Goal: Task Accomplishment & Management: Complete application form

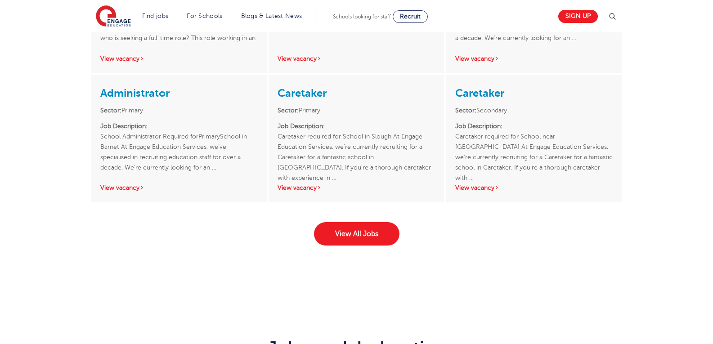
scroll to position [1429, 0]
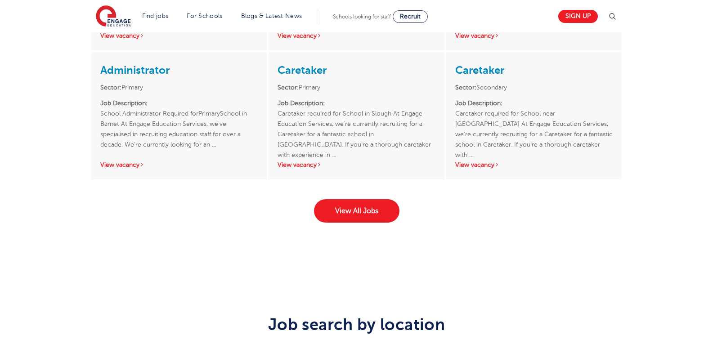
drag, startPoint x: 0, startPoint y: 0, endPoint x: 710, endPoint y: 219, distance: 743.6
click at [369, 207] on link "View All Jobs" at bounding box center [356, 210] width 85 height 23
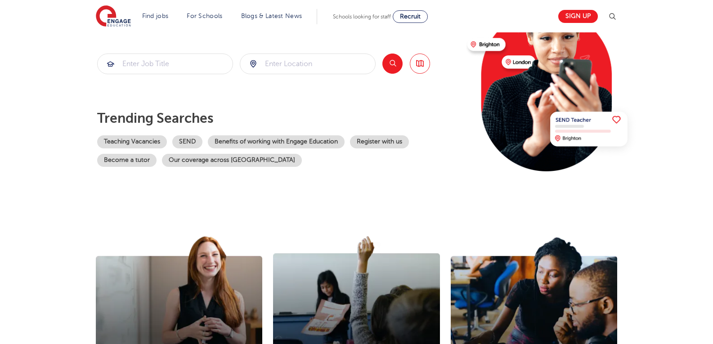
scroll to position [0, 0]
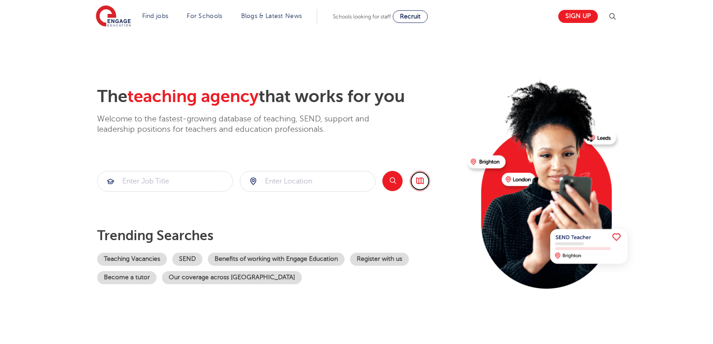
click at [420, 185] on link "Browse all Jobs" at bounding box center [420, 181] width 20 height 20
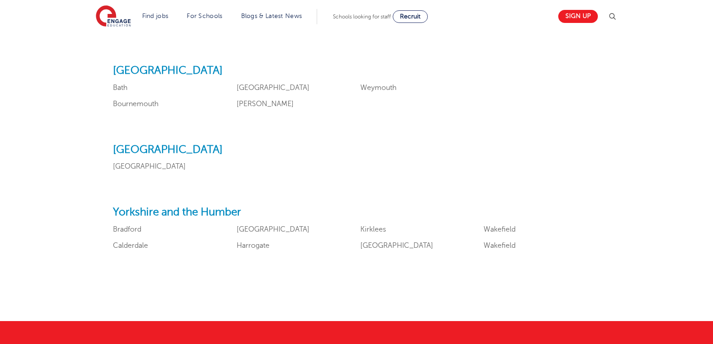
scroll to position [1032, 0]
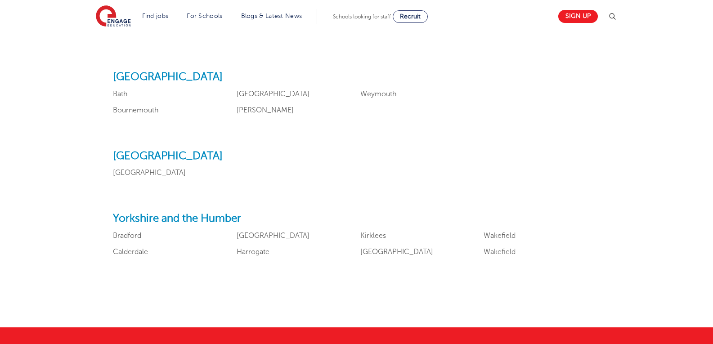
click at [372, 229] on div "Yorkshire and the Humber Bradford Calderdale East Riding of Yorkshire Harrogate…" at bounding box center [356, 238] width 487 height 52
click at [372, 236] on link "Kirklees" at bounding box center [373, 236] width 26 height 8
click at [507, 236] on link "Wakefield" at bounding box center [499, 236] width 32 height 8
click at [372, 254] on link "Leeds" at bounding box center [396, 252] width 73 height 8
click at [122, 237] on link "Bradford" at bounding box center [127, 236] width 28 height 8
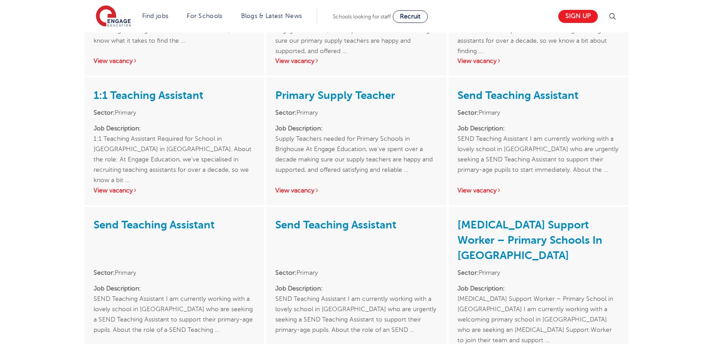
scroll to position [835, 0]
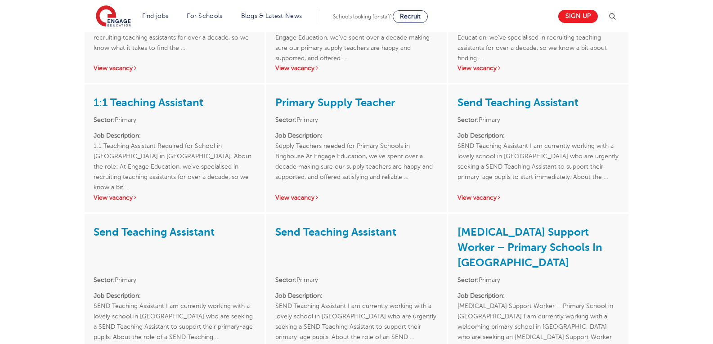
drag, startPoint x: 719, startPoint y: 47, endPoint x: 671, endPoint y: 205, distance: 164.6
click at [671, 205] on html "Find jobs All vacancies We have one of the UK's largest database. and with hund…" at bounding box center [356, 60] width 713 height 1790
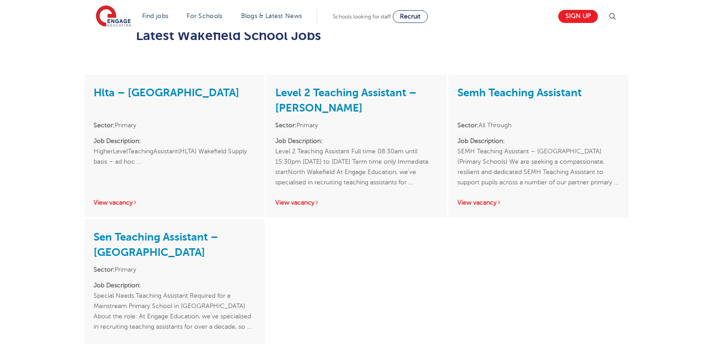
scroll to position [691, 0]
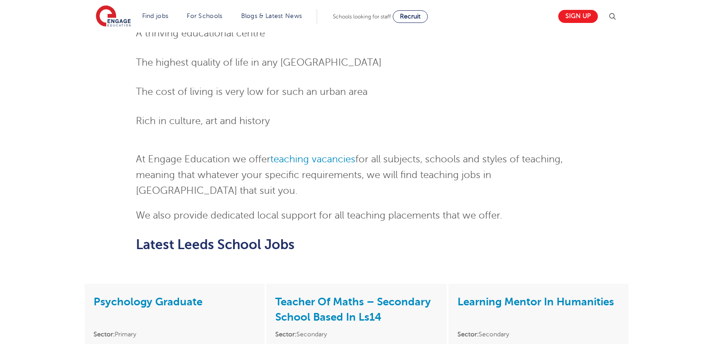
scroll to position [486, 0]
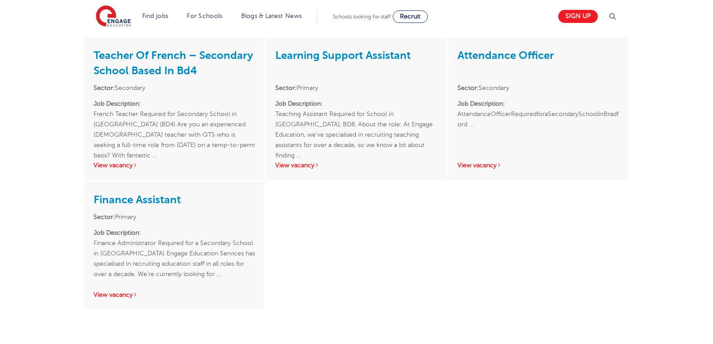
scroll to position [763, 0]
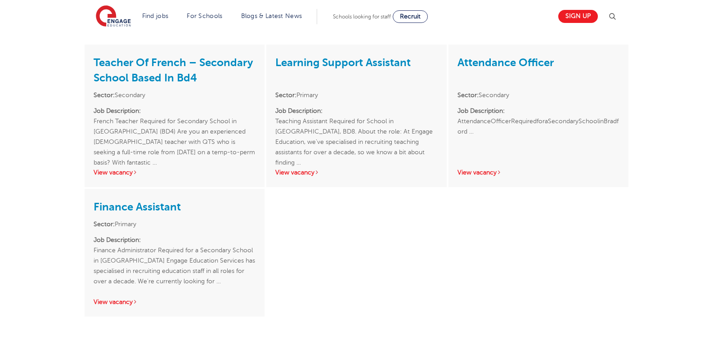
click at [165, 202] on div "Finance Assistant Sector: Primary Job Description: Finance Administrator Requir…" at bounding box center [175, 252] width 180 height 127
click at [168, 201] on link "Finance Assistant" at bounding box center [137, 207] width 87 height 13
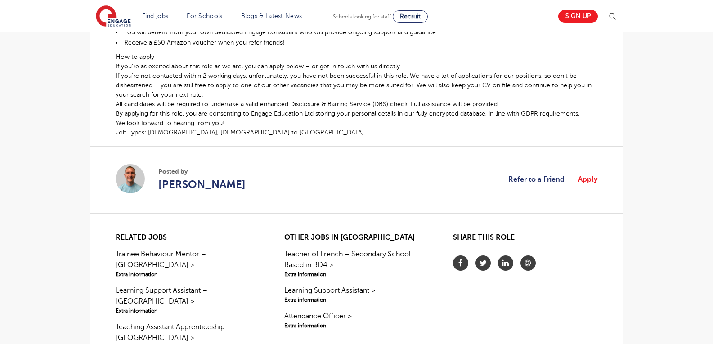
scroll to position [514, 0]
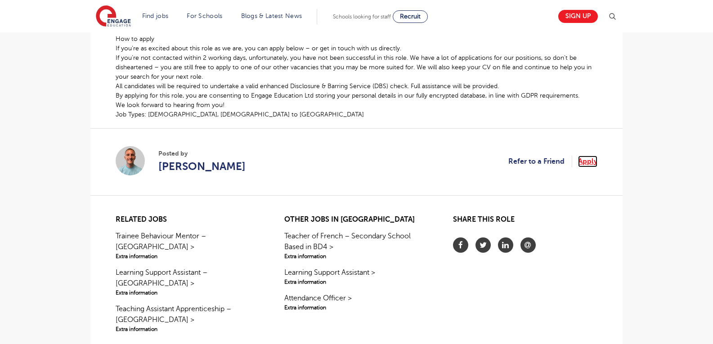
click at [584, 163] on link "Apply" at bounding box center [587, 162] width 19 height 12
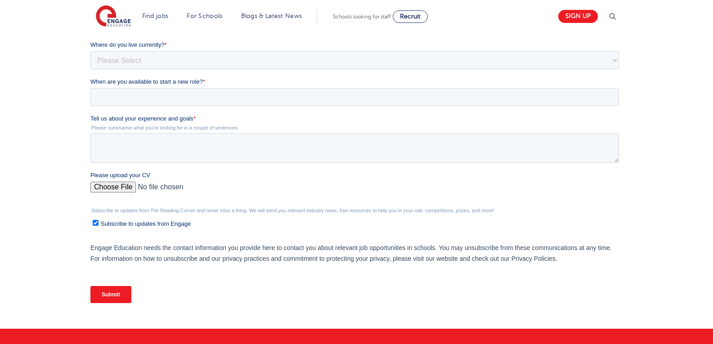
scroll to position [415, 0]
